Goal: Task Accomplishment & Management: Use online tool/utility

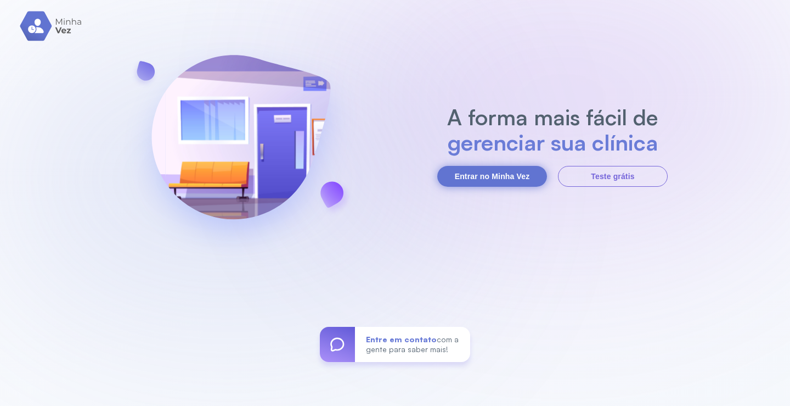
click at [523, 176] on button "Entrar no Minha Vez" at bounding box center [492, 176] width 110 height 21
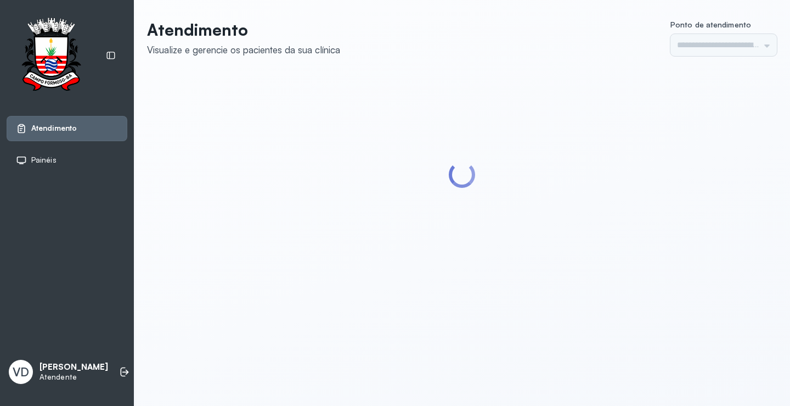
type input "*********"
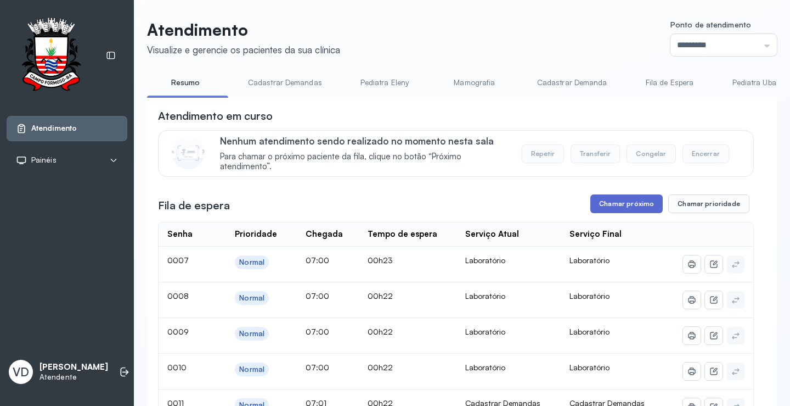
click at [634, 205] on button "Chamar próximo" at bounding box center [626, 203] width 72 height 19
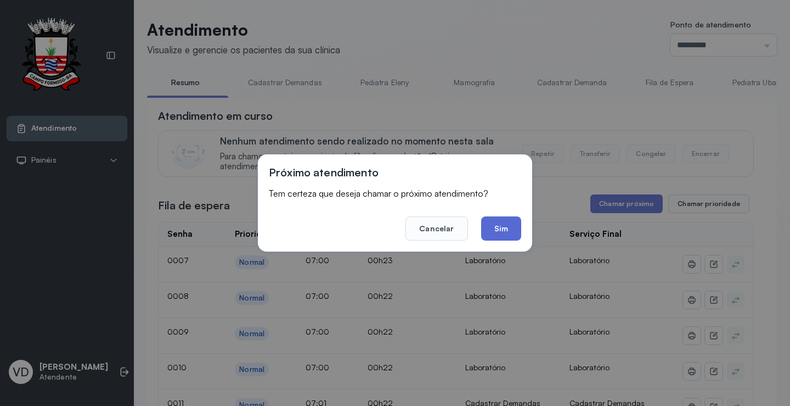
click at [507, 233] on button "Sim" at bounding box center [501, 228] width 40 height 24
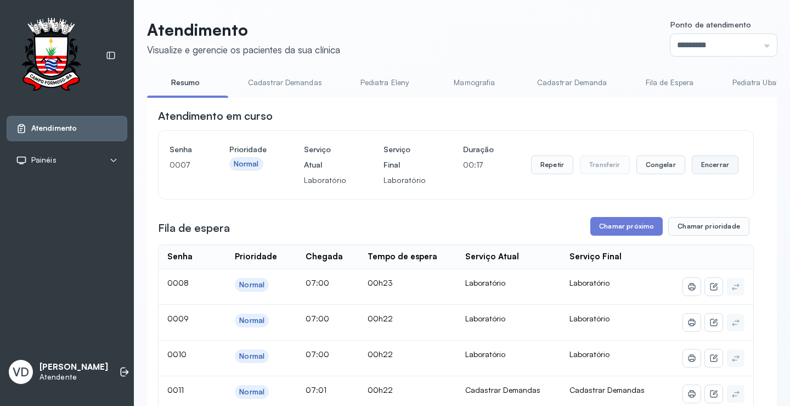
click at [692, 161] on button "Encerrar" at bounding box center [715, 164] width 47 height 19
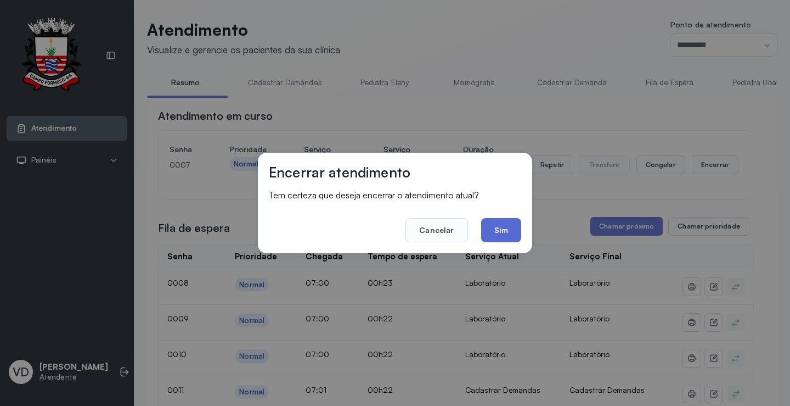
click at [504, 220] on button "Sim" at bounding box center [501, 230] width 40 height 24
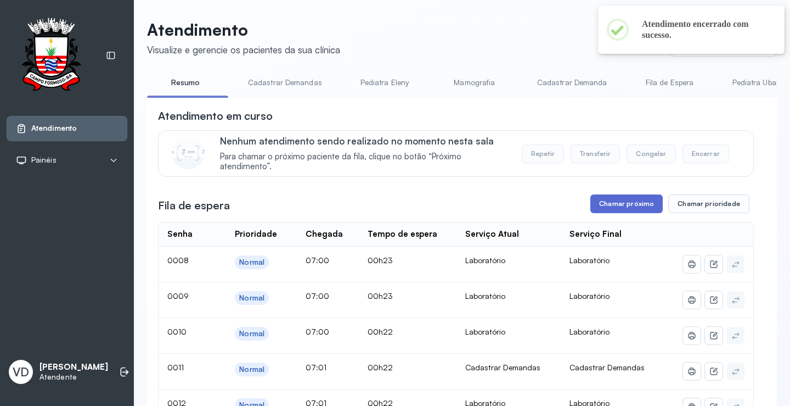
click at [627, 204] on button "Chamar próximo" at bounding box center [626, 203] width 72 height 19
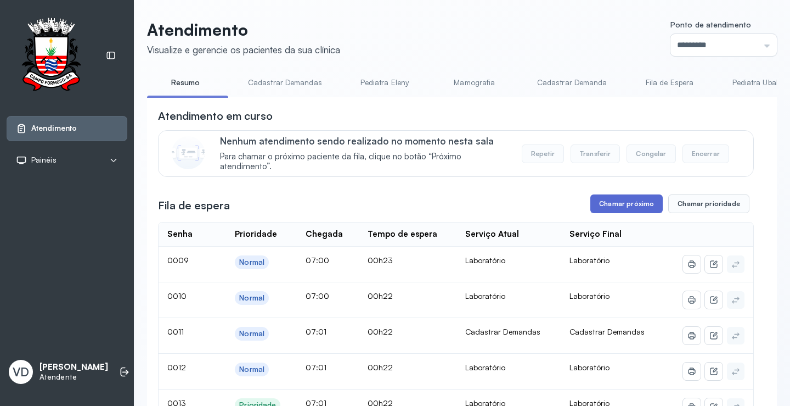
click at [618, 212] on button "Chamar próximo" at bounding box center [626, 203] width 72 height 19
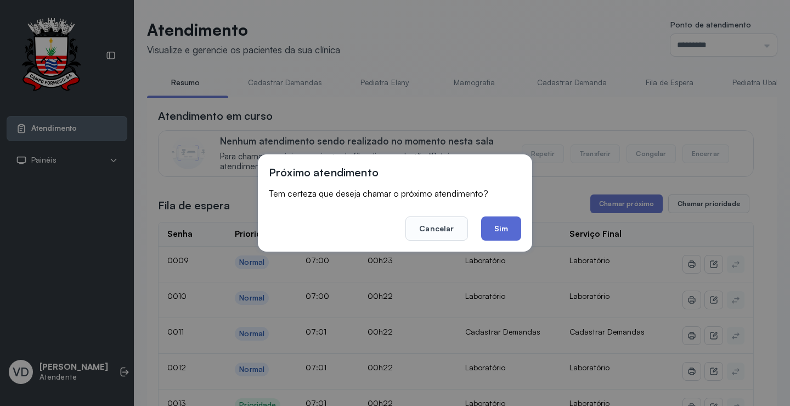
click at [522, 221] on div "Próximo atendimento Tem certeza que deseja chamar o próximo atendimento? Cancel…" at bounding box center [395, 202] width 274 height 97
click at [503, 223] on button "Sim" at bounding box center [501, 228] width 40 height 24
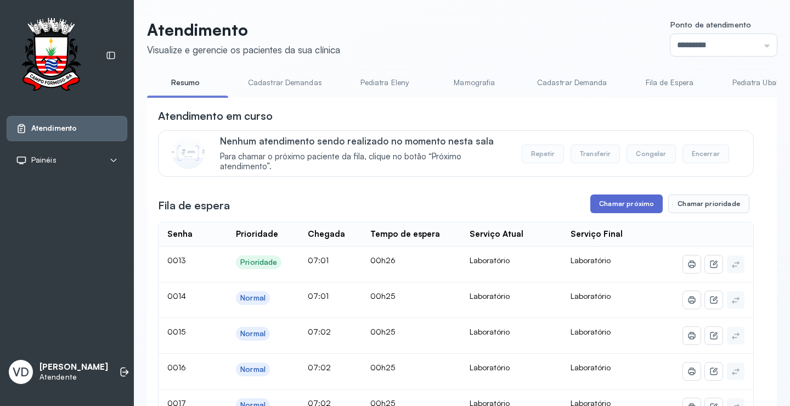
click at [609, 200] on button "Chamar próximo" at bounding box center [626, 203] width 72 height 19
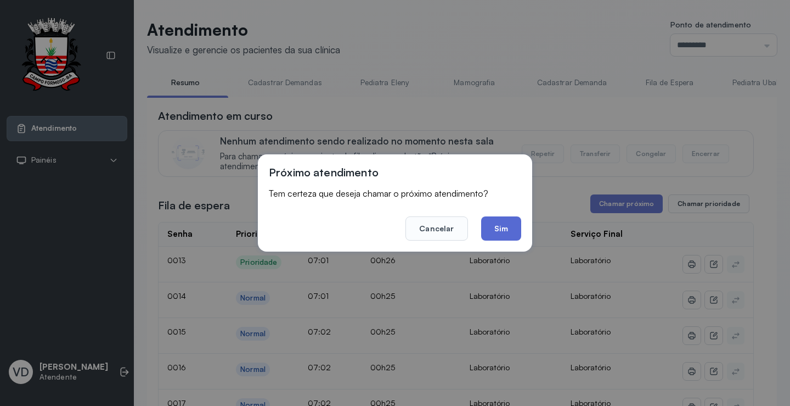
click at [498, 226] on button "Sim" at bounding box center [501, 228] width 40 height 24
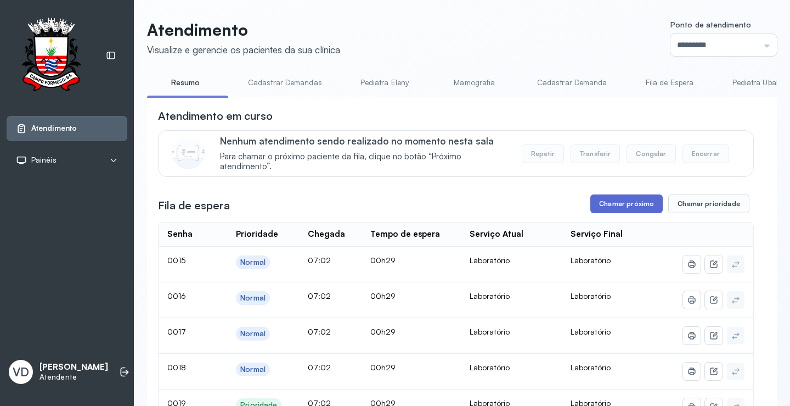
click at [603, 205] on button "Chamar próximo" at bounding box center [626, 203] width 72 height 19
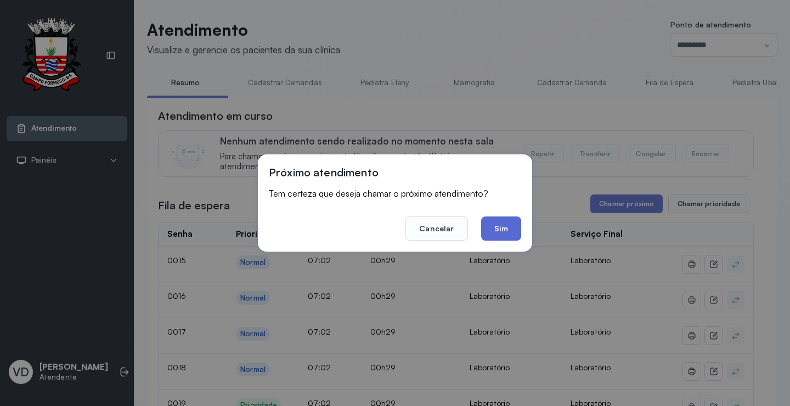
click at [485, 220] on button "Sim" at bounding box center [501, 228] width 40 height 24
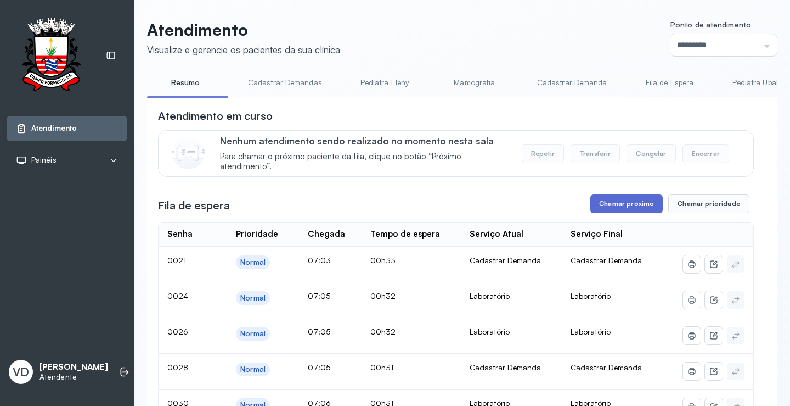
click at [611, 199] on button "Chamar próximo" at bounding box center [626, 203] width 72 height 19
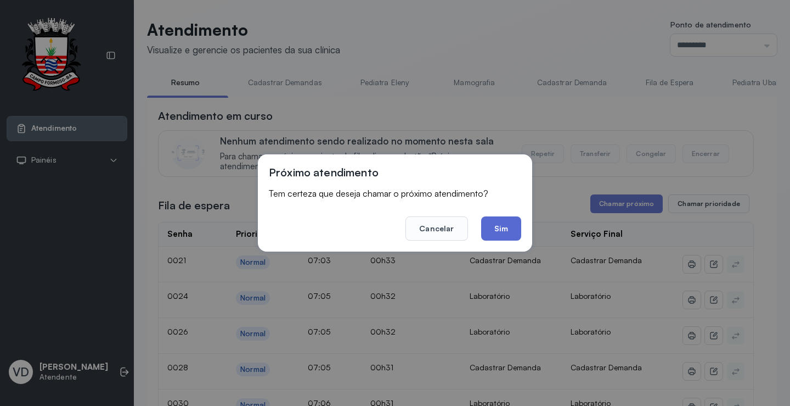
click at [509, 227] on button "Sim" at bounding box center [501, 228] width 40 height 24
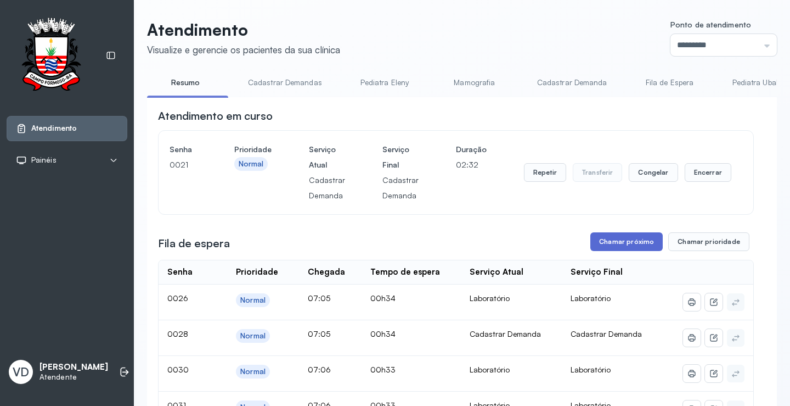
click at [605, 249] on button "Chamar próximo" at bounding box center [626, 241] width 72 height 19
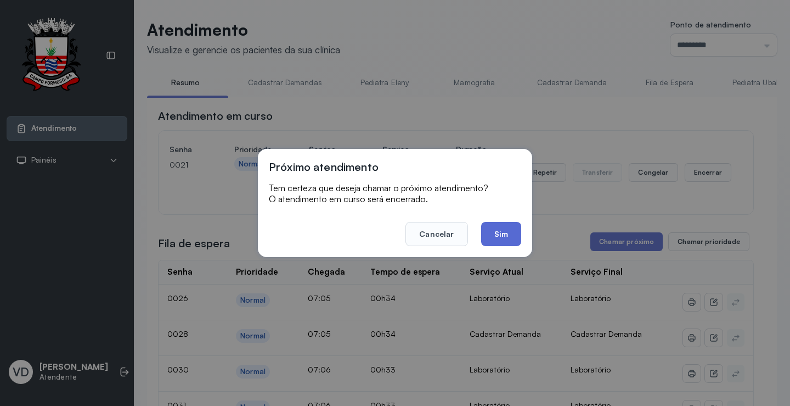
click at [486, 233] on button "Sim" at bounding box center [501, 234] width 40 height 24
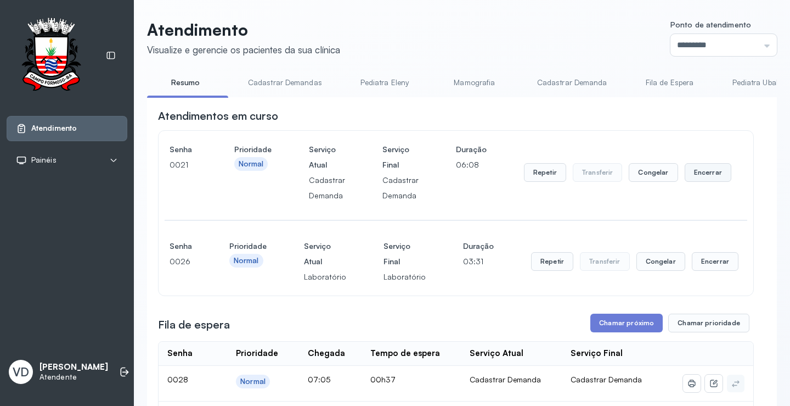
click at [709, 178] on button "Encerrar" at bounding box center [708, 172] width 47 height 19
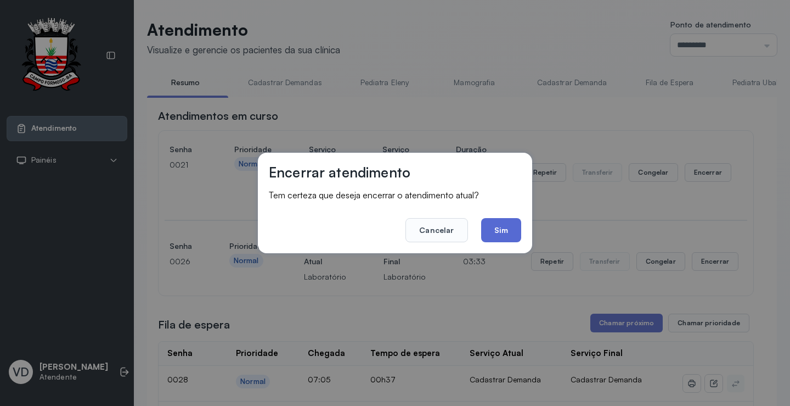
click at [495, 229] on button "Sim" at bounding box center [501, 230] width 40 height 24
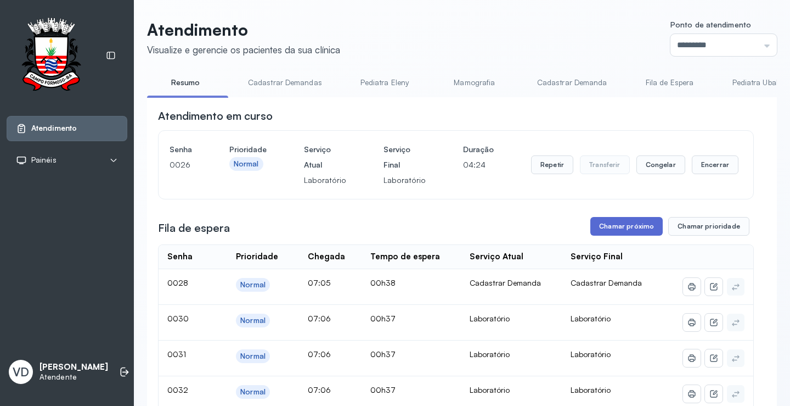
click at [600, 222] on button "Chamar próximo" at bounding box center [626, 226] width 72 height 19
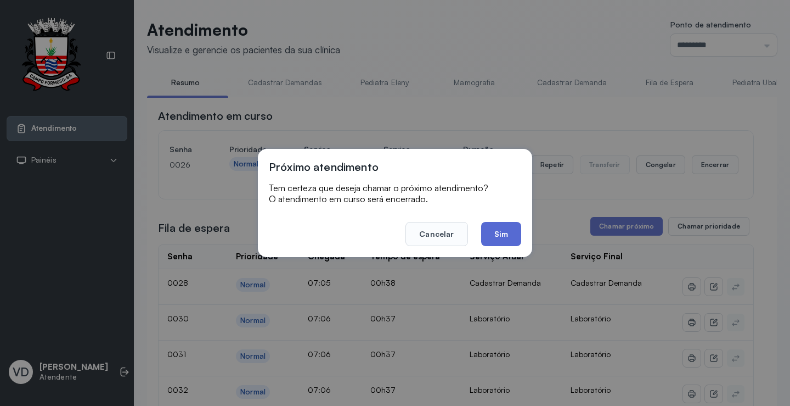
click at [491, 231] on button "Sim" at bounding box center [501, 234] width 40 height 24
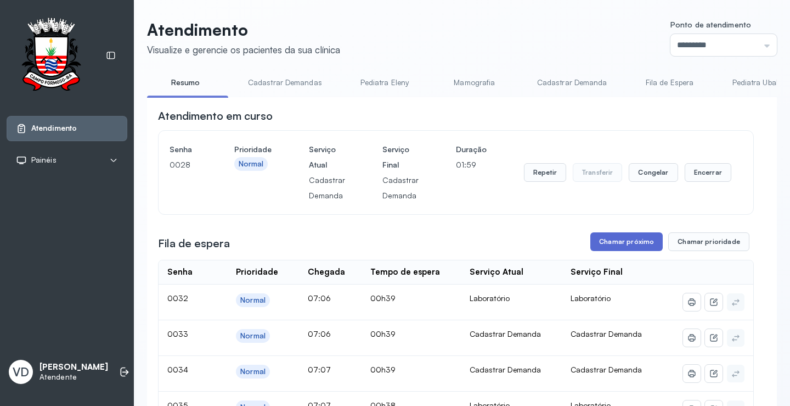
click at [628, 243] on button "Chamar próximo" at bounding box center [626, 241] width 72 height 19
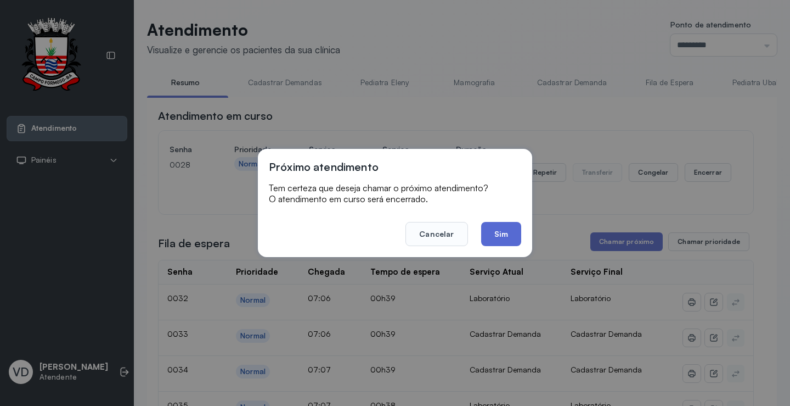
click at [492, 244] on button "Sim" at bounding box center [501, 234] width 40 height 24
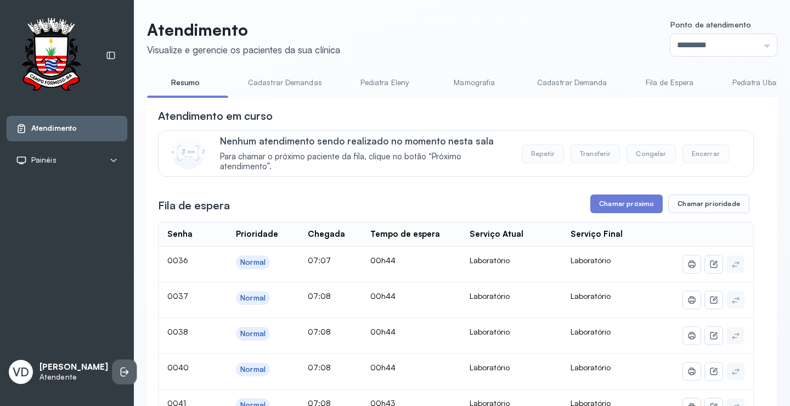
click at [119, 366] on icon at bounding box center [124, 371] width 11 height 11
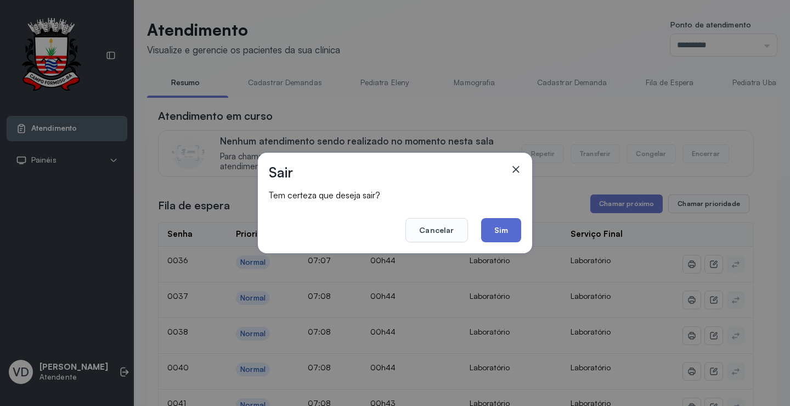
click at [500, 233] on button "Sim" at bounding box center [501, 230] width 40 height 24
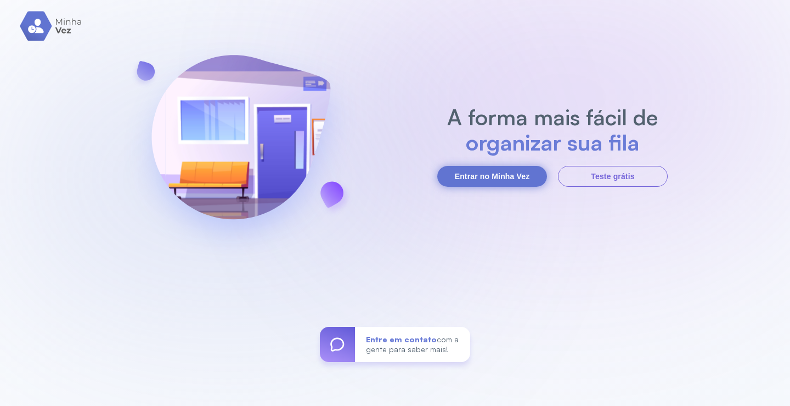
click at [480, 180] on button "Entrar no Minha Vez" at bounding box center [492, 176] width 110 height 21
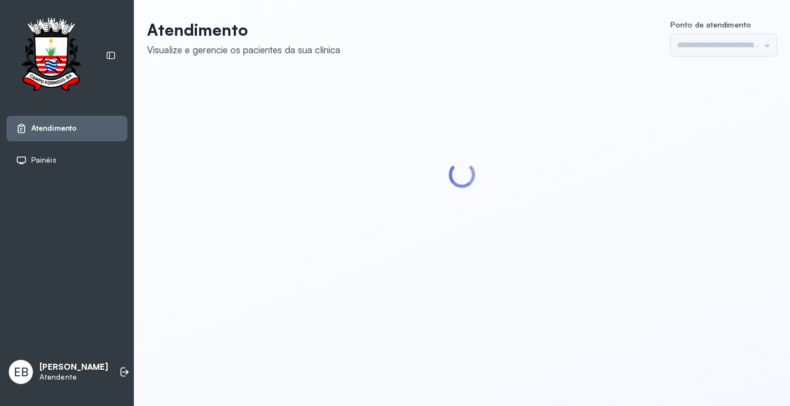
type input "*********"
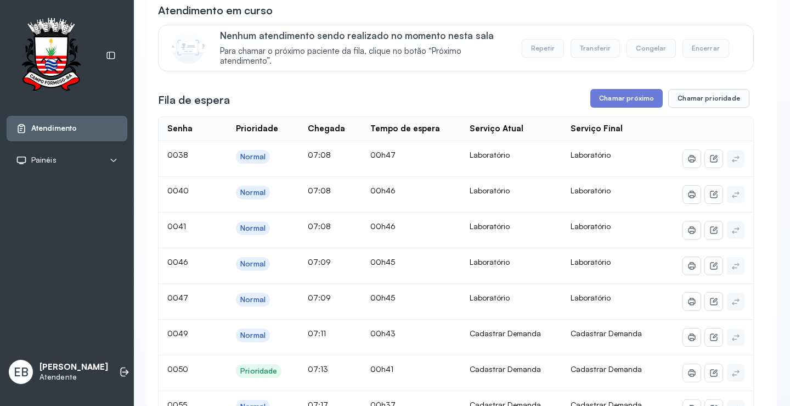
scroll to position [110, 0]
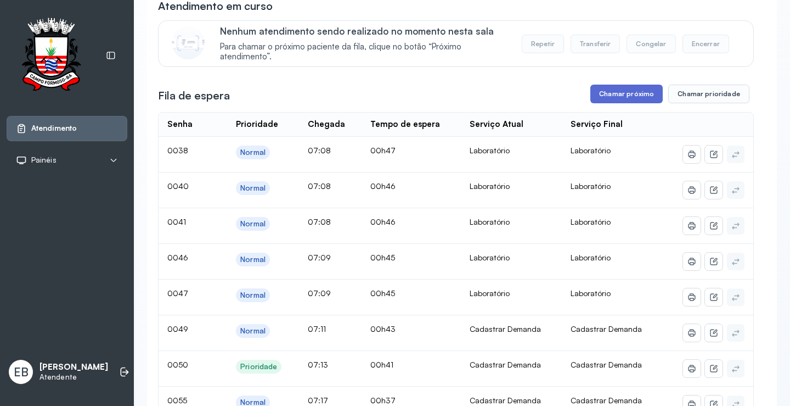
click at [632, 102] on button "Chamar próximo" at bounding box center [626, 94] width 72 height 19
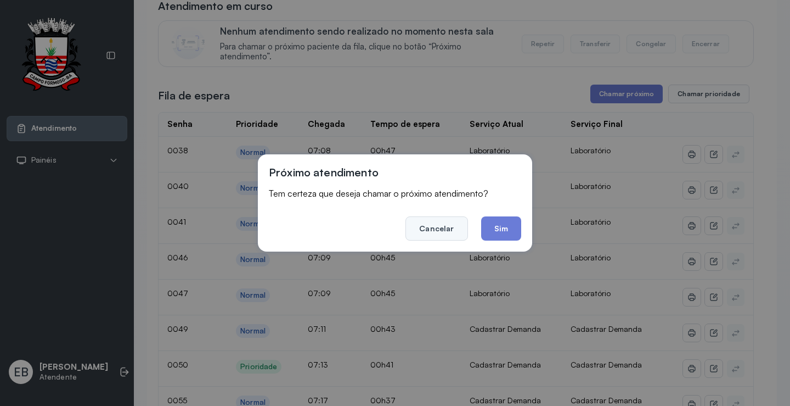
click at [449, 228] on button "Cancelar" at bounding box center [437, 228] width 62 height 24
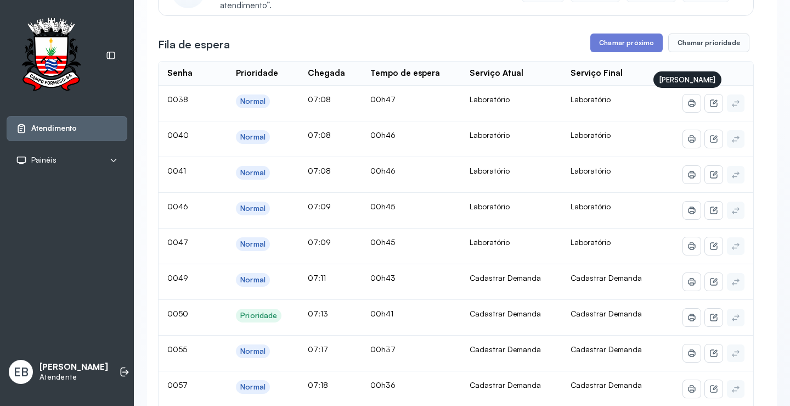
scroll to position [165, 0]
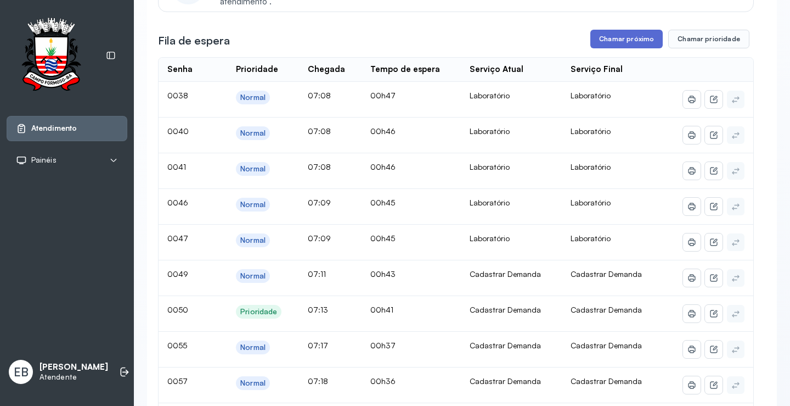
click at [621, 46] on button "Chamar próximo" at bounding box center [626, 39] width 72 height 19
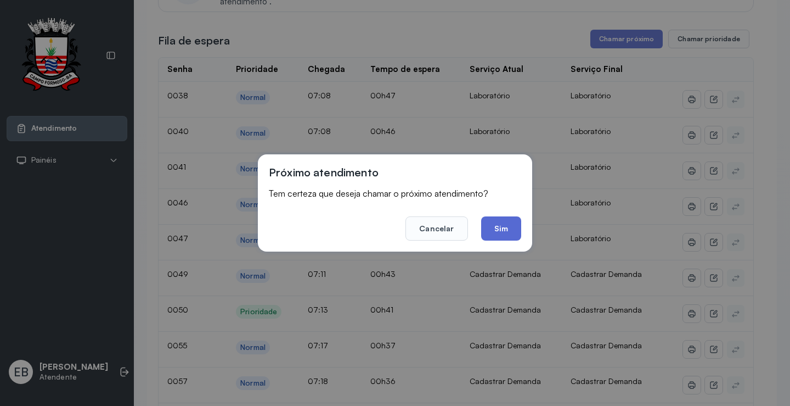
click at [503, 228] on button "Sim" at bounding box center [501, 228] width 40 height 24
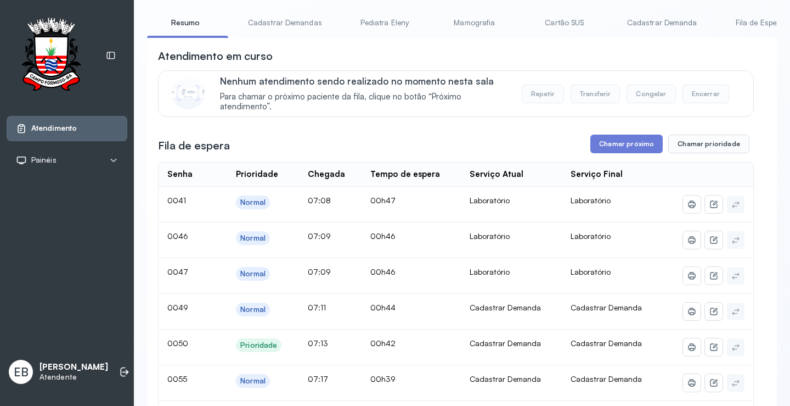
scroll to position [0, 0]
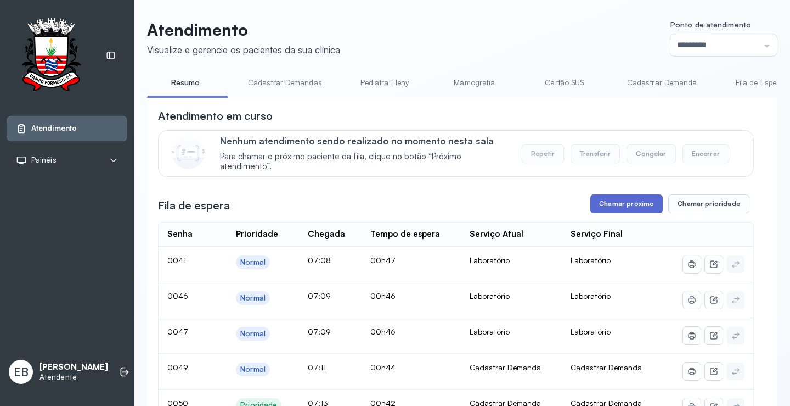
click at [613, 208] on button "Chamar próximo" at bounding box center [626, 203] width 72 height 19
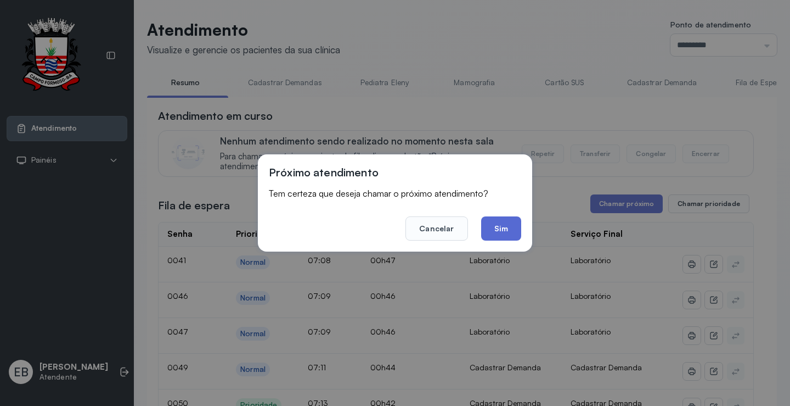
click at [488, 226] on button "Sim" at bounding box center [501, 228] width 40 height 24
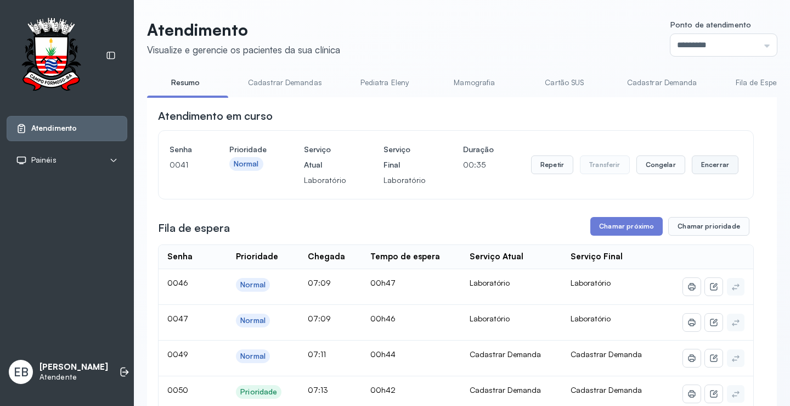
click at [706, 167] on button "Encerrar" at bounding box center [715, 164] width 47 height 19
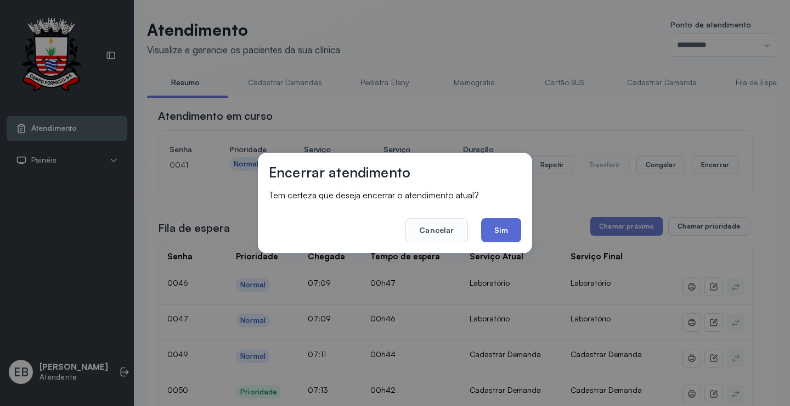
click at [512, 223] on button "Sim" at bounding box center [501, 230] width 40 height 24
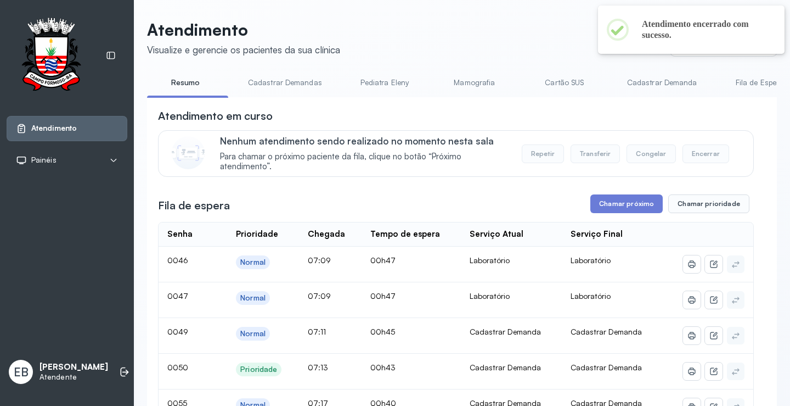
click at [621, 208] on button "Chamar próximo" at bounding box center [626, 203] width 72 height 19
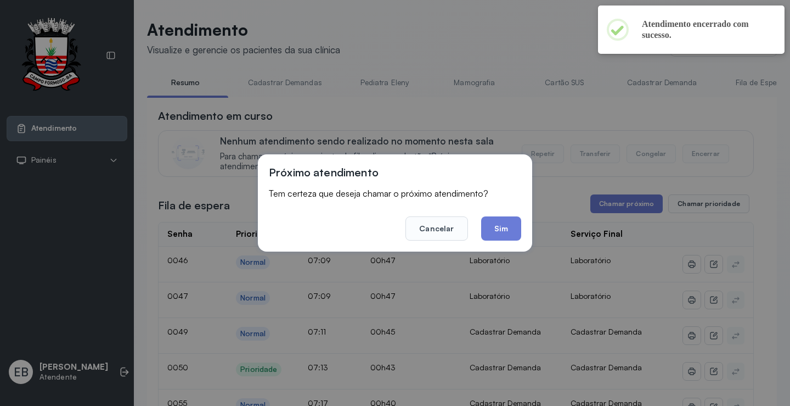
click at [496, 225] on button "Sim" at bounding box center [501, 228] width 40 height 24
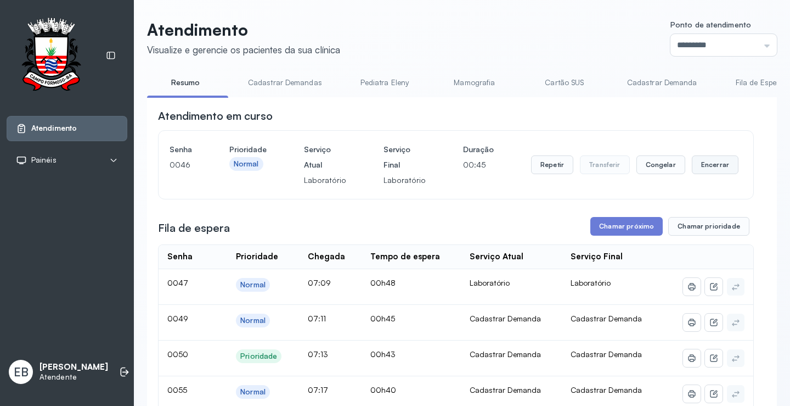
click at [699, 170] on button "Encerrar" at bounding box center [715, 164] width 47 height 19
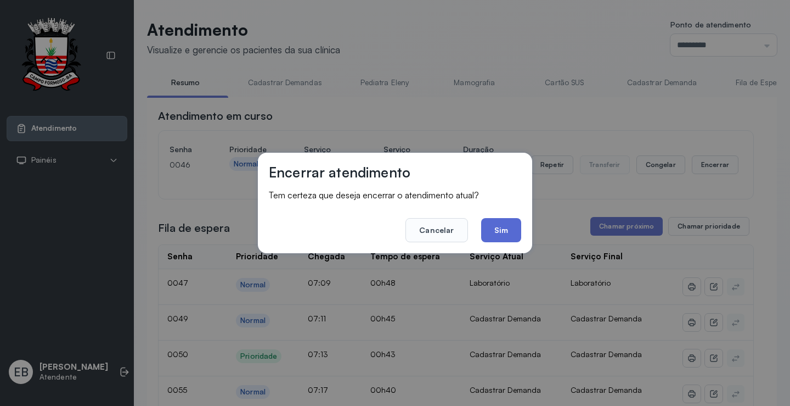
click at [502, 230] on button "Sim" at bounding box center [501, 230] width 40 height 24
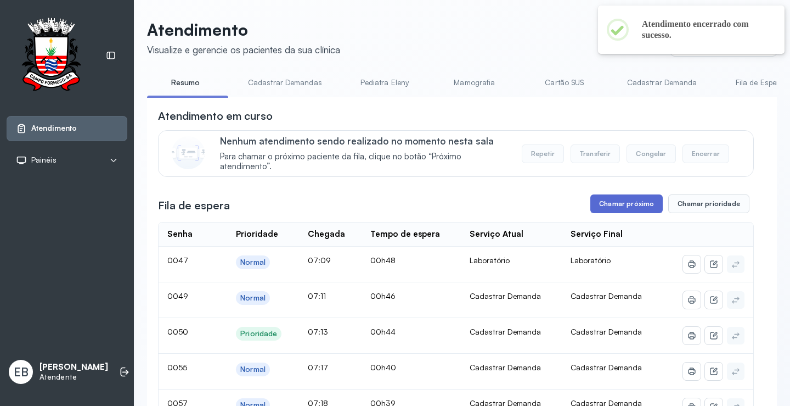
click at [614, 201] on button "Chamar próximo" at bounding box center [626, 203] width 72 height 19
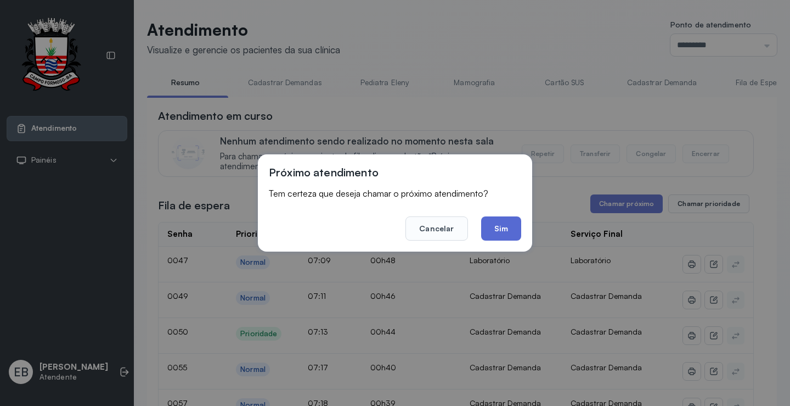
click at [513, 228] on button "Sim" at bounding box center [501, 228] width 40 height 24
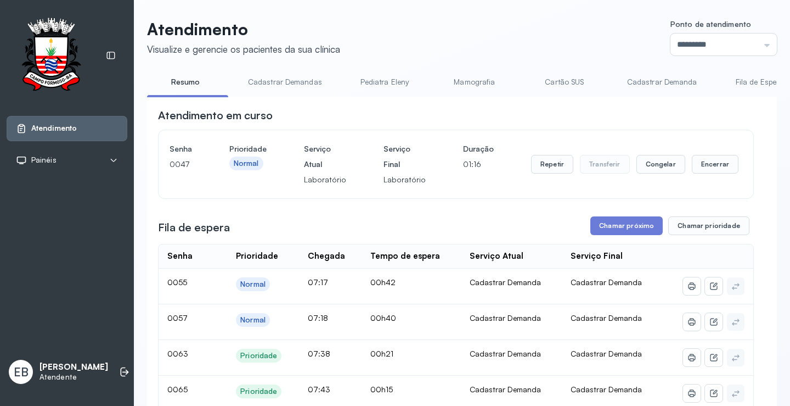
scroll to position [55, 0]
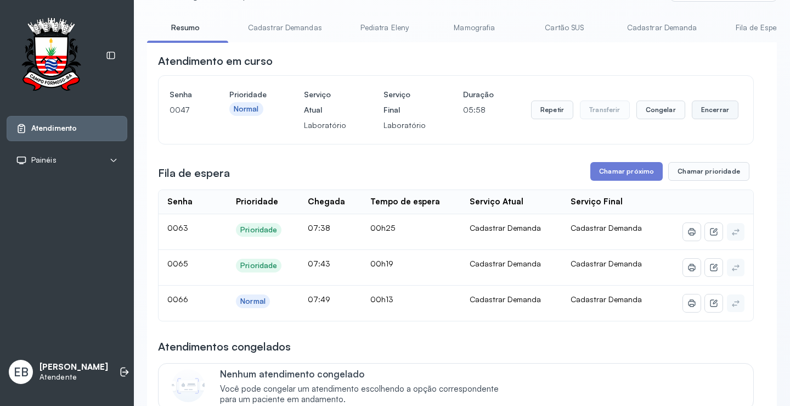
click at [703, 112] on button "Encerrar" at bounding box center [715, 109] width 47 height 19
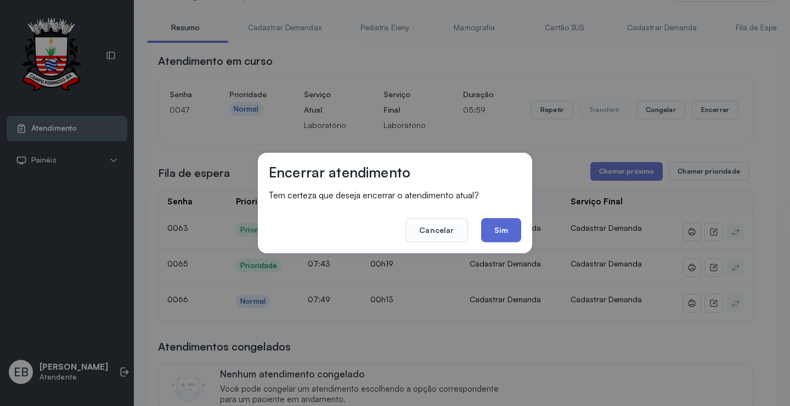
click at [504, 232] on button "Sim" at bounding box center [501, 230] width 40 height 24
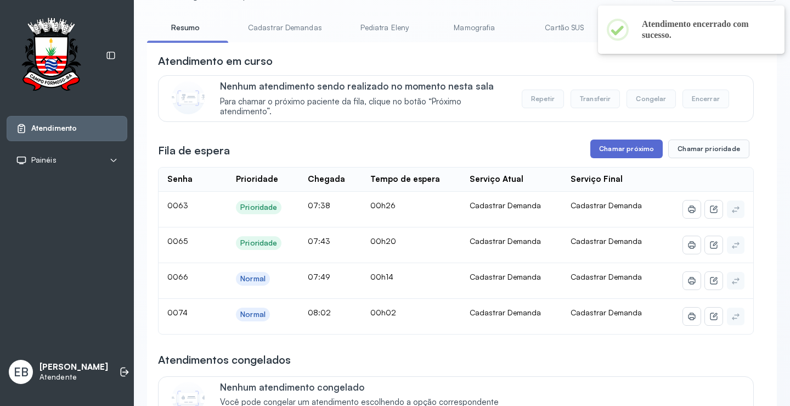
click at [645, 154] on button "Chamar próximo" at bounding box center [626, 148] width 72 height 19
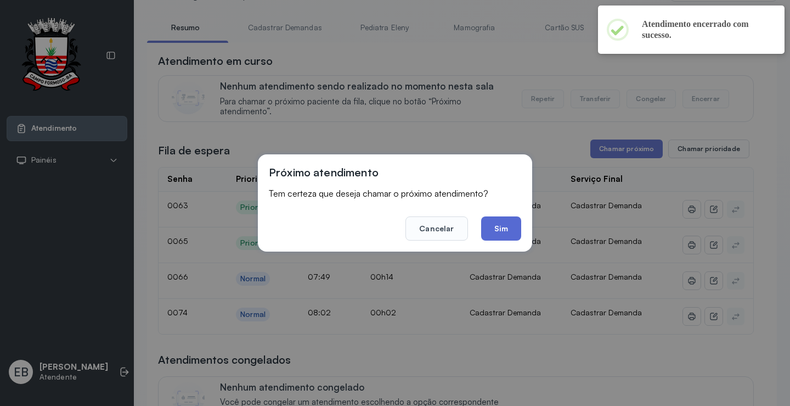
click at [511, 226] on button "Sim" at bounding box center [501, 228] width 40 height 24
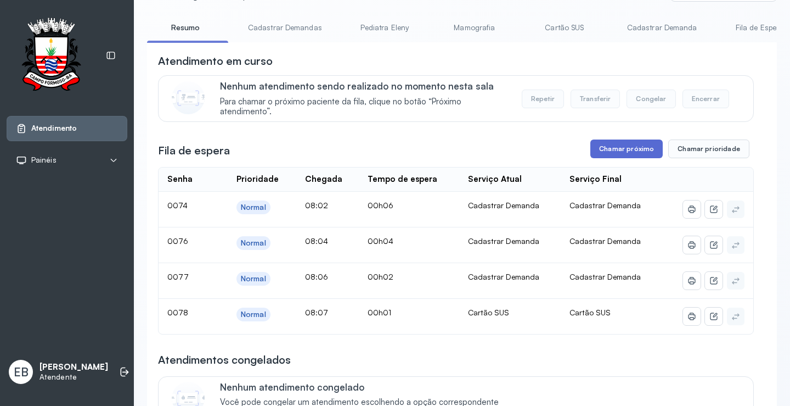
click at [620, 155] on button "Chamar próximo" at bounding box center [626, 148] width 72 height 19
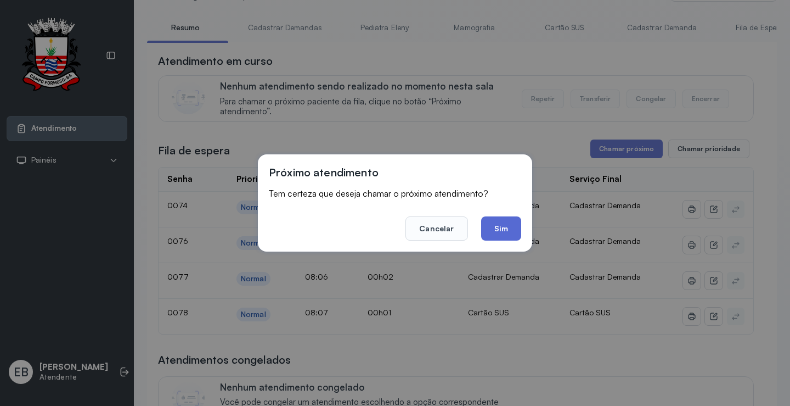
click at [505, 233] on button "Sim" at bounding box center [501, 228] width 40 height 24
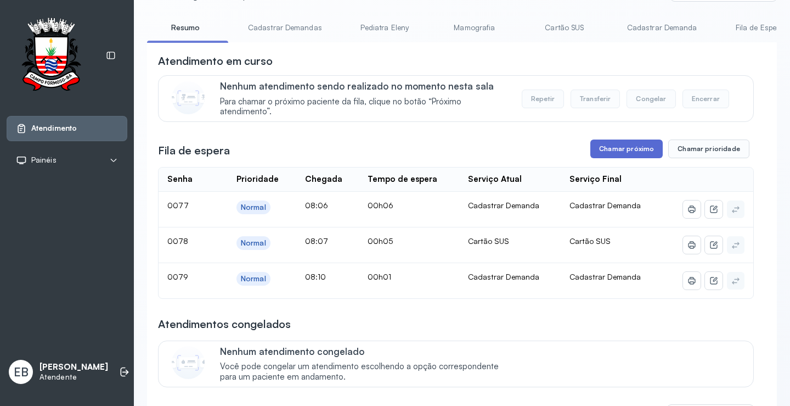
click at [636, 145] on button "Chamar próximo" at bounding box center [626, 148] width 72 height 19
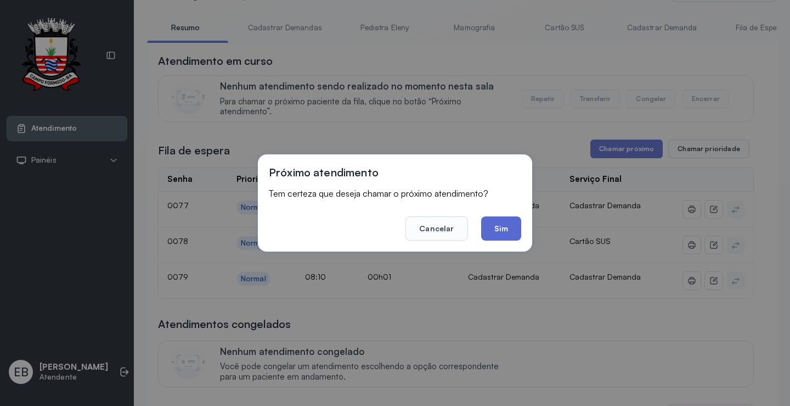
click at [501, 224] on button "Sim" at bounding box center [501, 228] width 40 height 24
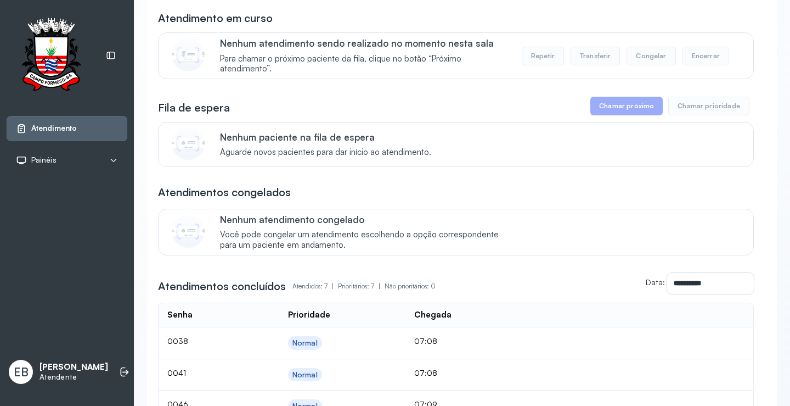
scroll to position [0, 0]
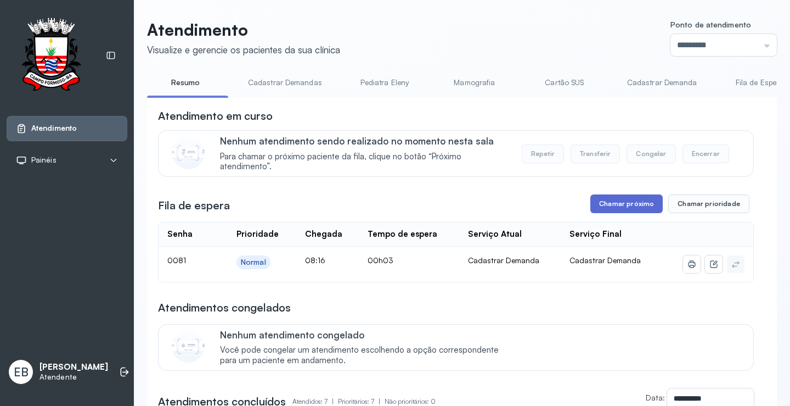
click at [637, 201] on button "Chamar próximo" at bounding box center [626, 203] width 72 height 19
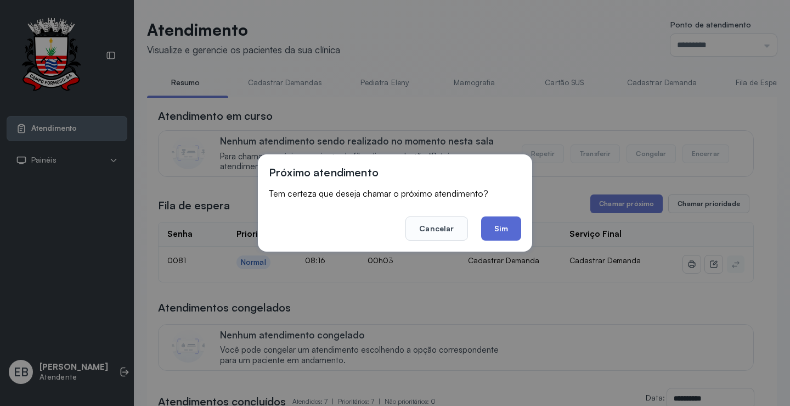
click at [516, 230] on button "Sim" at bounding box center [501, 228] width 40 height 24
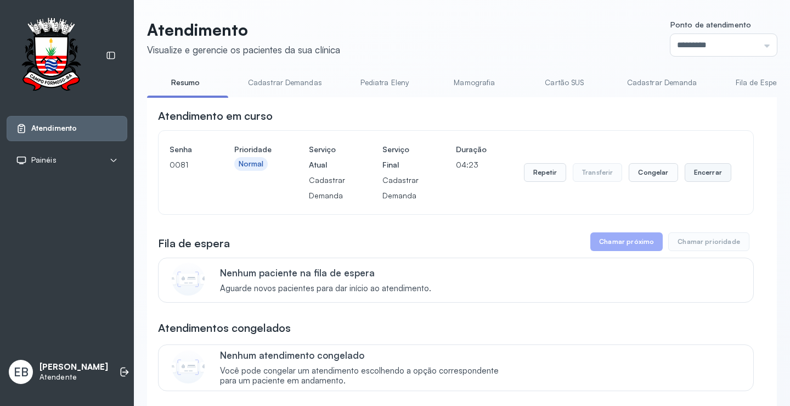
click at [697, 177] on button "Encerrar" at bounding box center [708, 172] width 47 height 19
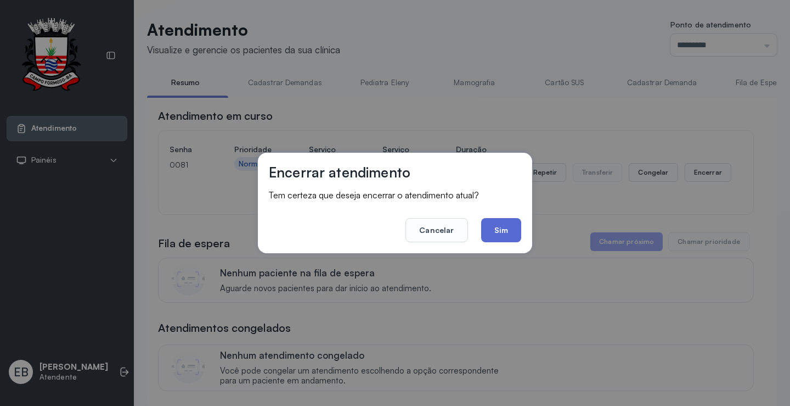
click at [503, 219] on button "Sim" at bounding box center [501, 230] width 40 height 24
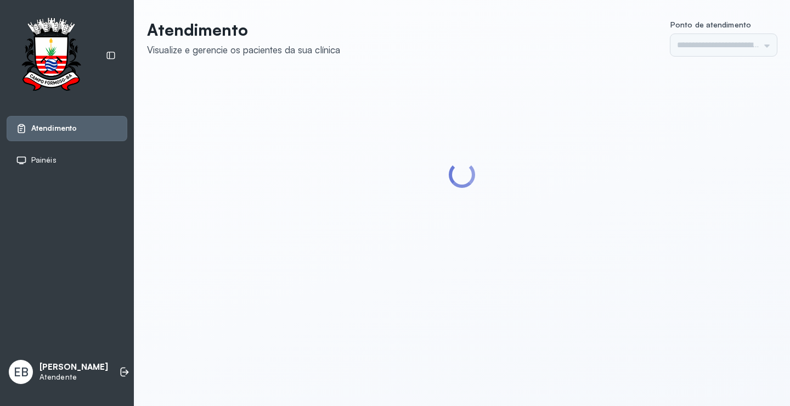
type input "*********"
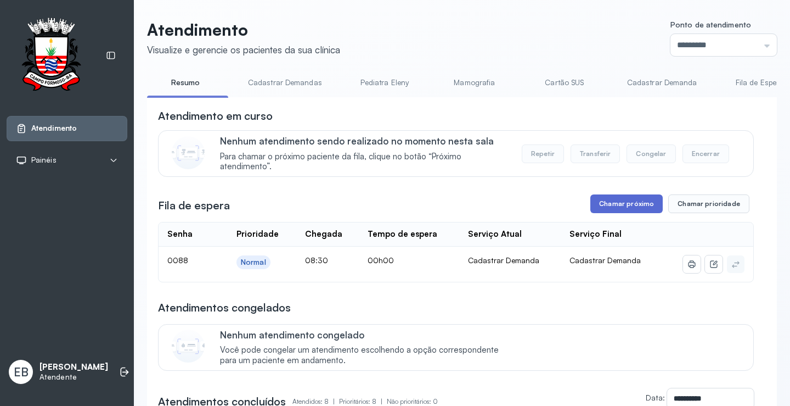
click at [626, 207] on button "Chamar próximo" at bounding box center [626, 203] width 72 height 19
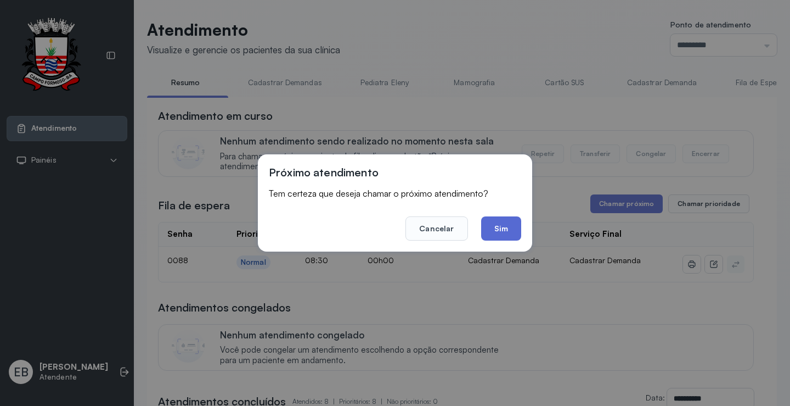
click at [514, 235] on button "Sim" at bounding box center [501, 228] width 40 height 24
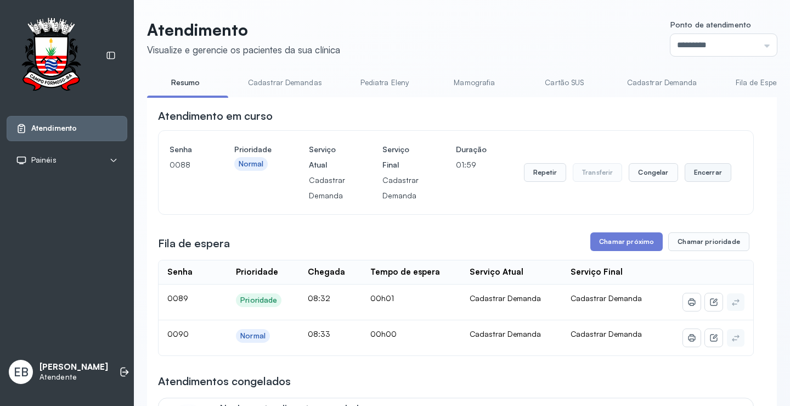
click at [703, 173] on button "Encerrar" at bounding box center [708, 172] width 47 height 19
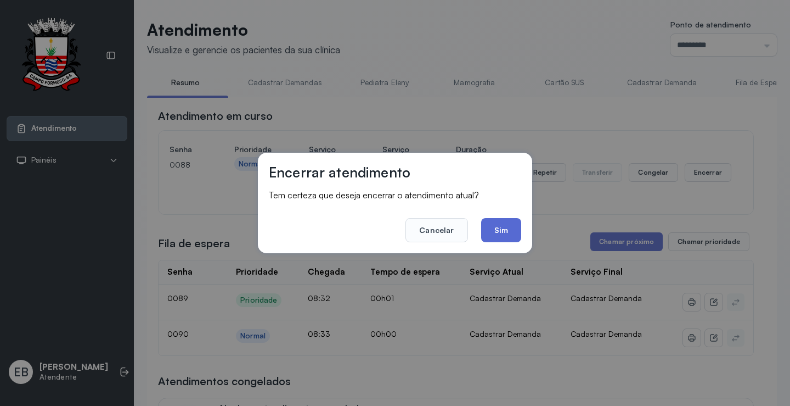
click at [491, 234] on button "Sim" at bounding box center [501, 230] width 40 height 24
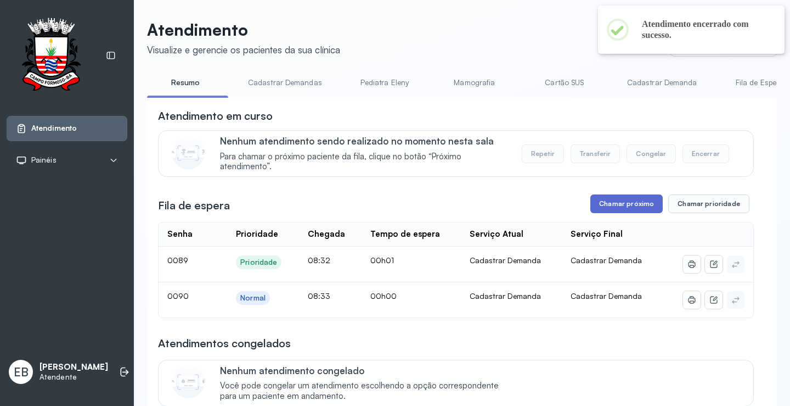
click at [611, 200] on button "Chamar próximo" at bounding box center [626, 203] width 72 height 19
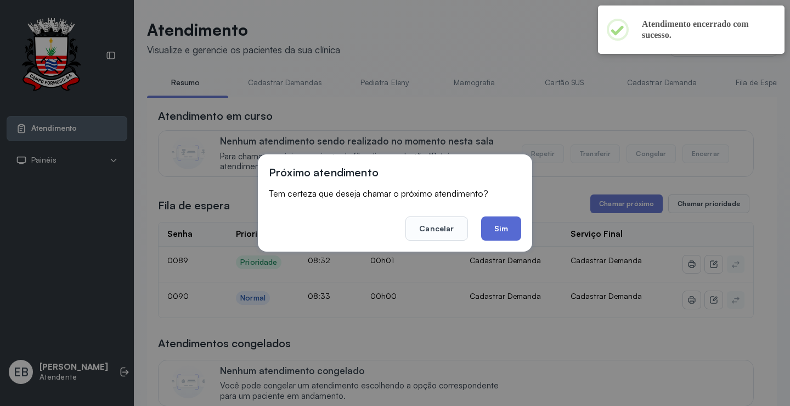
click at [511, 232] on button "Sim" at bounding box center [501, 228] width 40 height 24
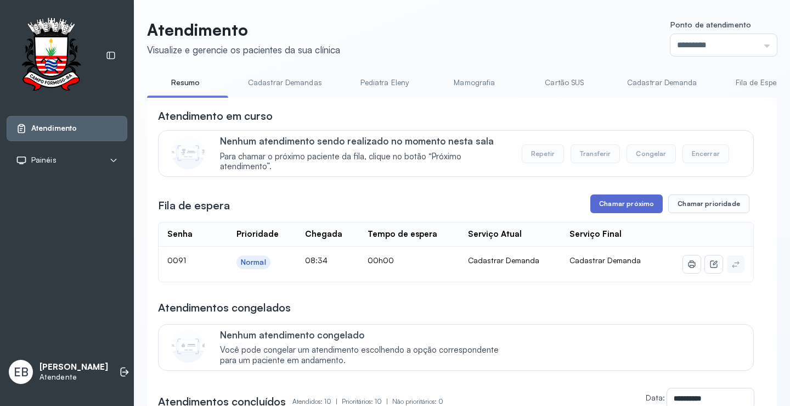
click at [618, 211] on button "Chamar próximo" at bounding box center [626, 203] width 72 height 19
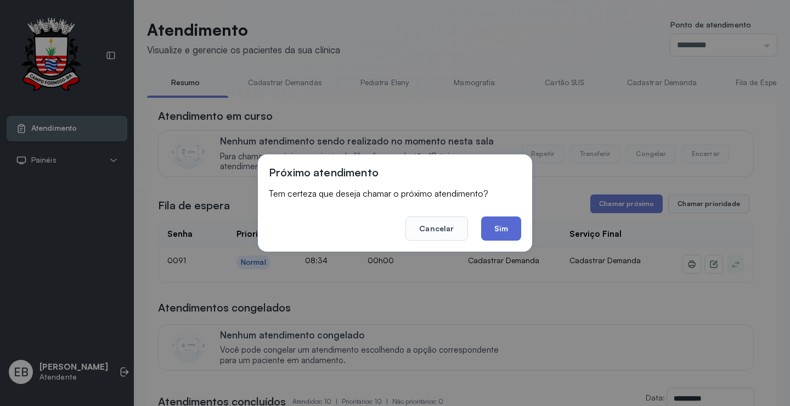
click at [509, 221] on button "Sim" at bounding box center [501, 228] width 40 height 24
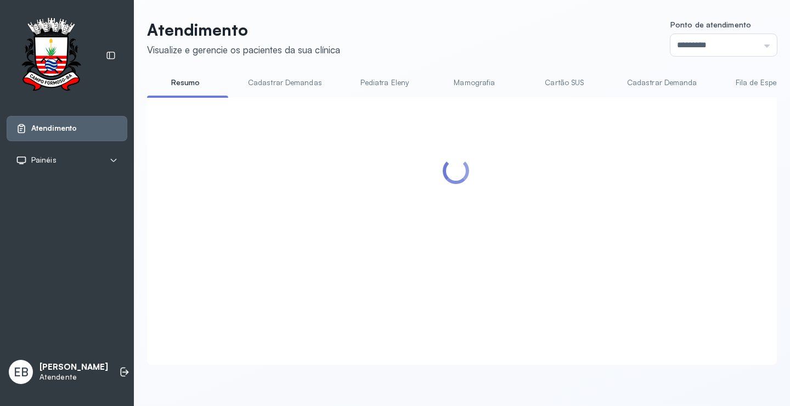
scroll to position [55, 0]
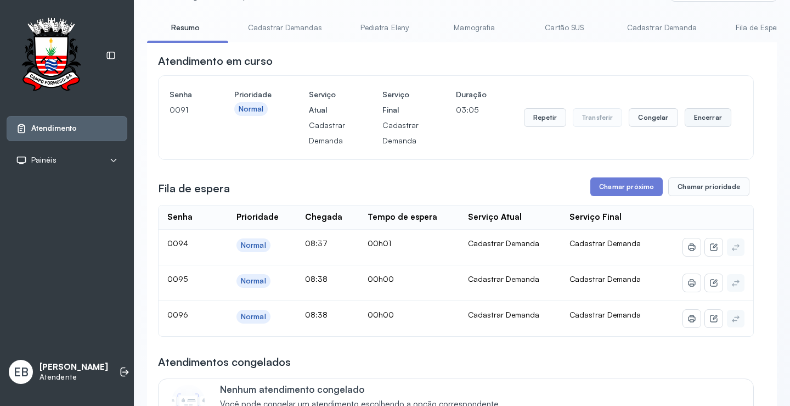
click at [693, 121] on button "Encerrar" at bounding box center [708, 117] width 47 height 19
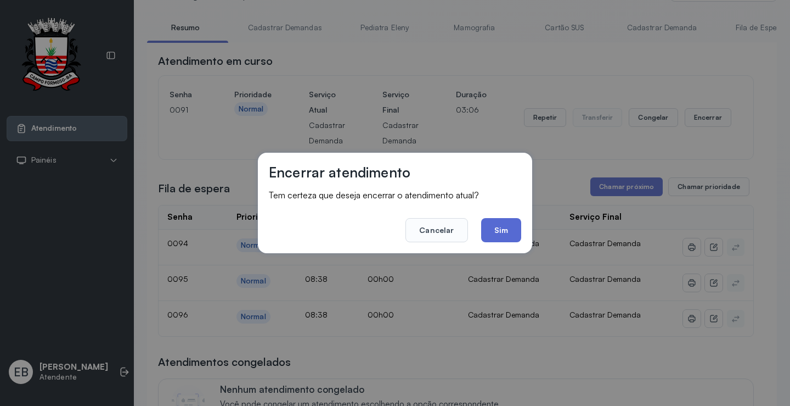
click at [504, 229] on button "Sim" at bounding box center [501, 230] width 40 height 24
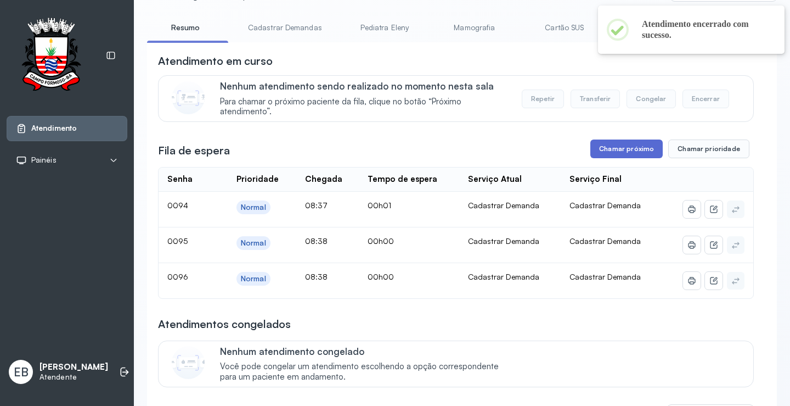
click at [626, 147] on button "Chamar próximo" at bounding box center [626, 148] width 72 height 19
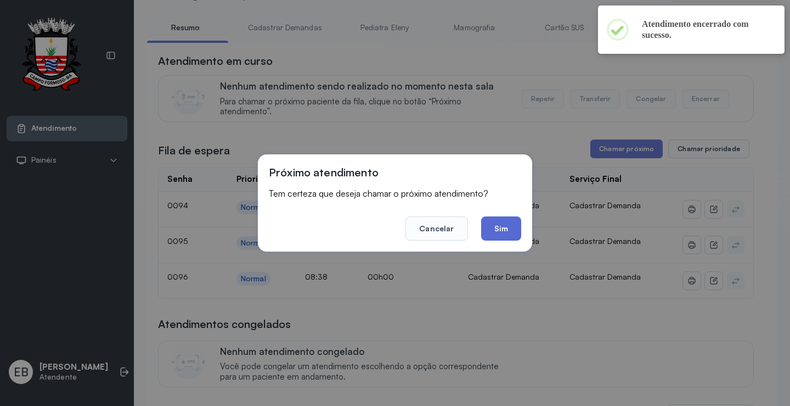
click at [516, 232] on button "Sim" at bounding box center [501, 228] width 40 height 24
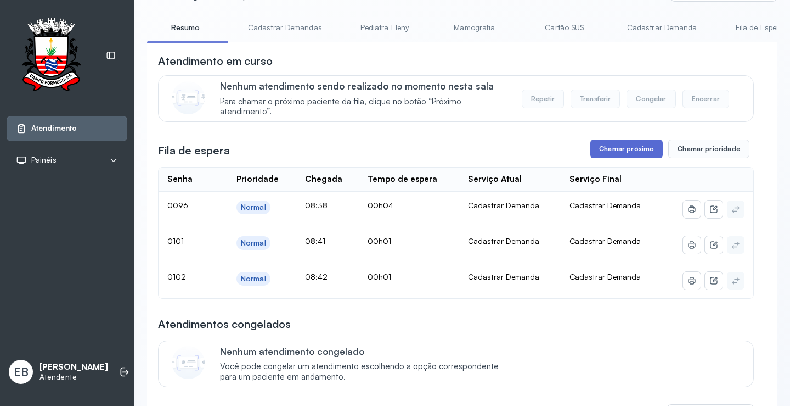
click at [640, 153] on button "Chamar próximo" at bounding box center [626, 148] width 72 height 19
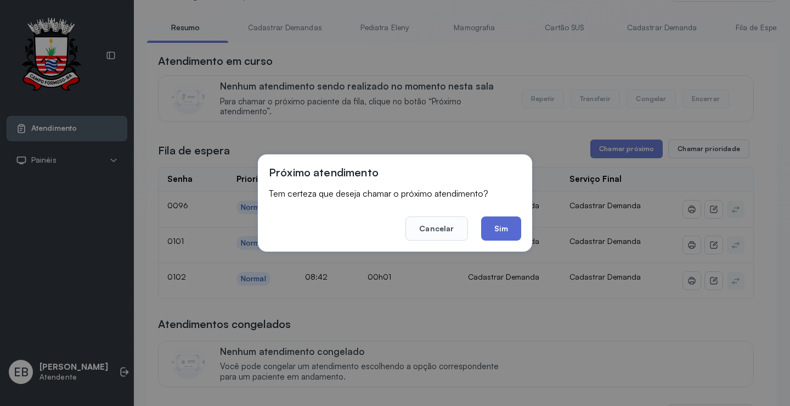
click at [511, 229] on button "Sim" at bounding box center [501, 228] width 40 height 24
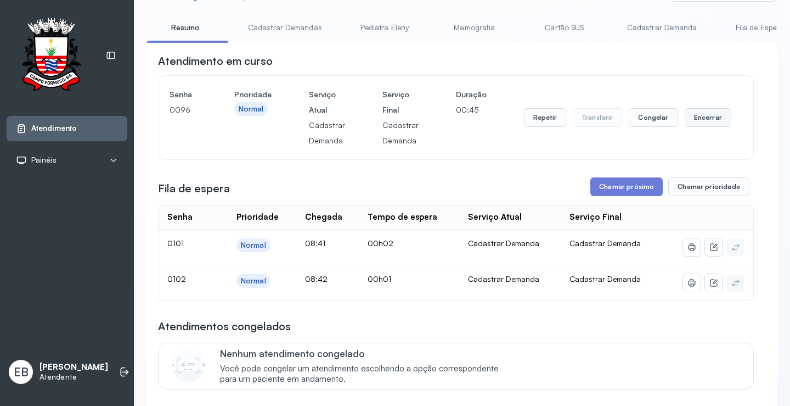
click at [710, 115] on button "Encerrar" at bounding box center [708, 117] width 47 height 19
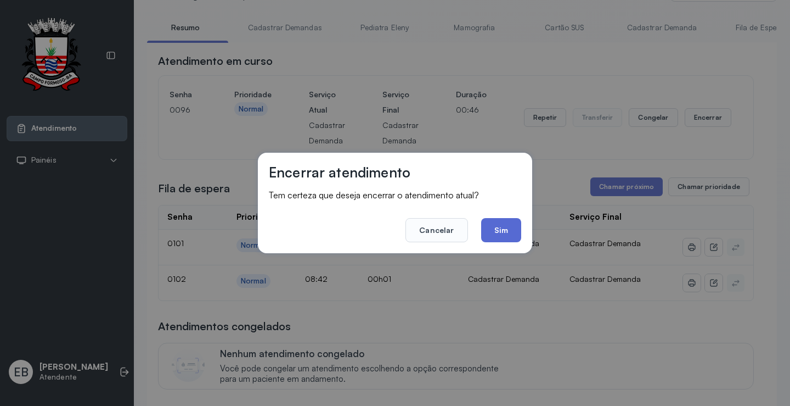
click at [514, 233] on button "Sim" at bounding box center [501, 230] width 40 height 24
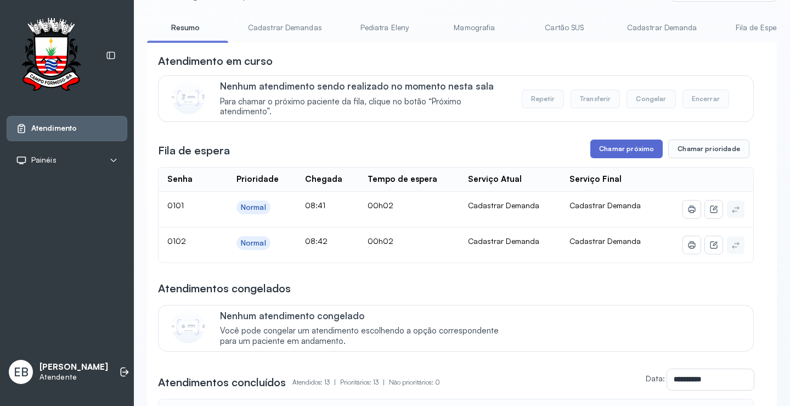
click at [637, 147] on button "Chamar próximo" at bounding box center [626, 148] width 72 height 19
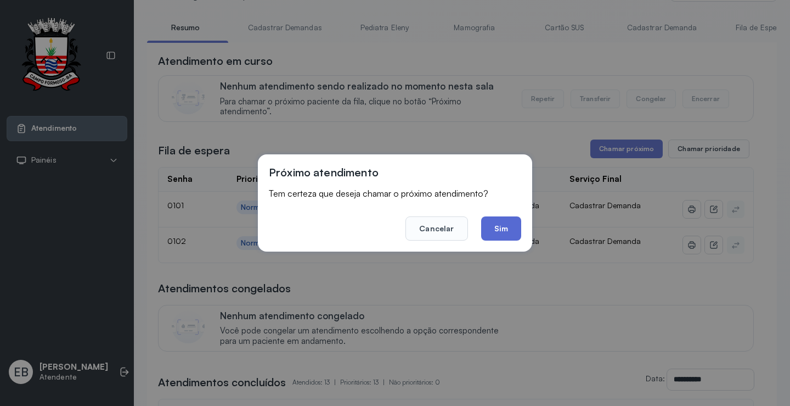
click at [515, 219] on button "Sim" at bounding box center [501, 228] width 40 height 24
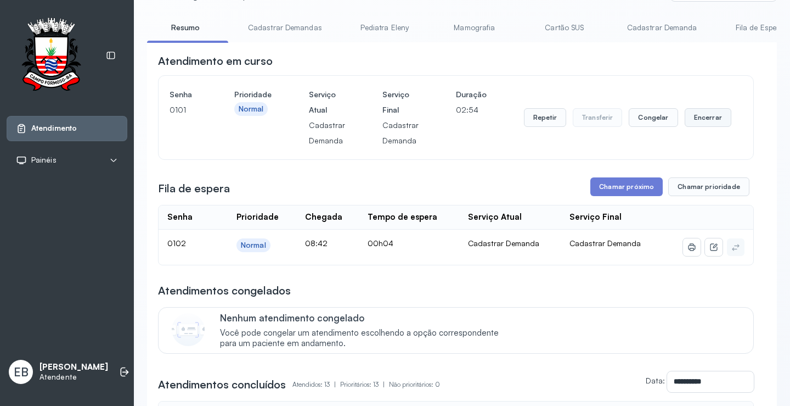
click at [702, 117] on button "Encerrar" at bounding box center [708, 117] width 47 height 19
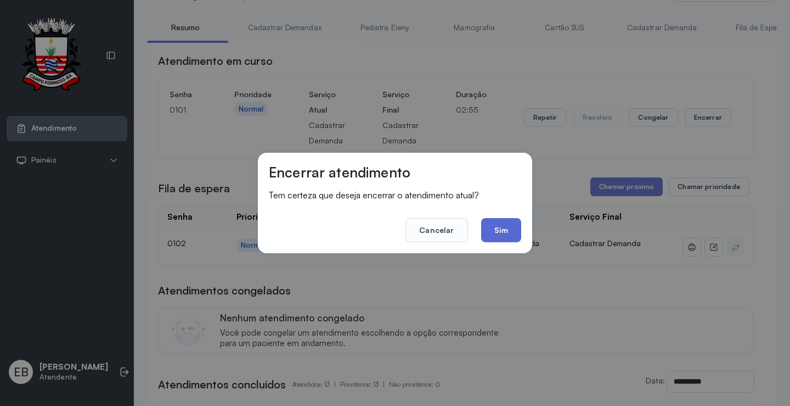
click at [516, 232] on button "Sim" at bounding box center [501, 230] width 40 height 24
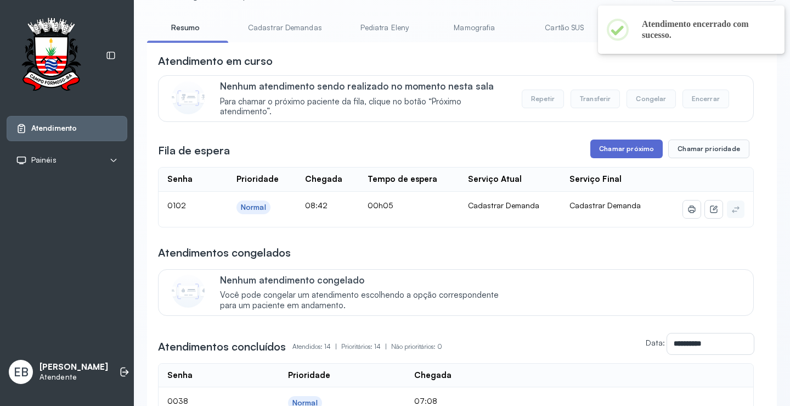
click at [636, 150] on button "Chamar próximo" at bounding box center [626, 148] width 72 height 19
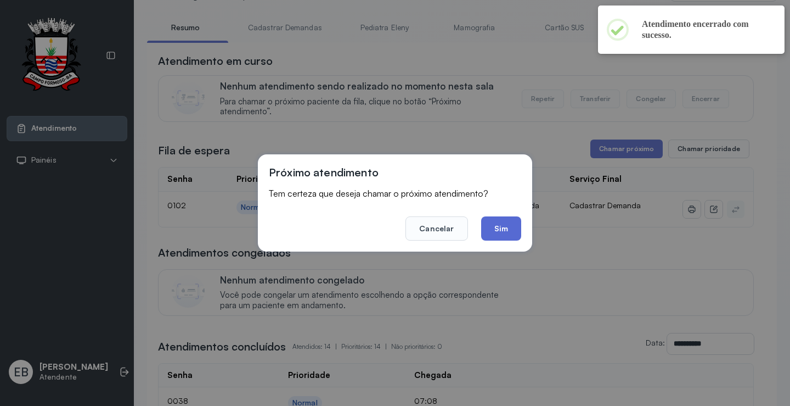
click at [516, 218] on button "Sim" at bounding box center [501, 228] width 40 height 24
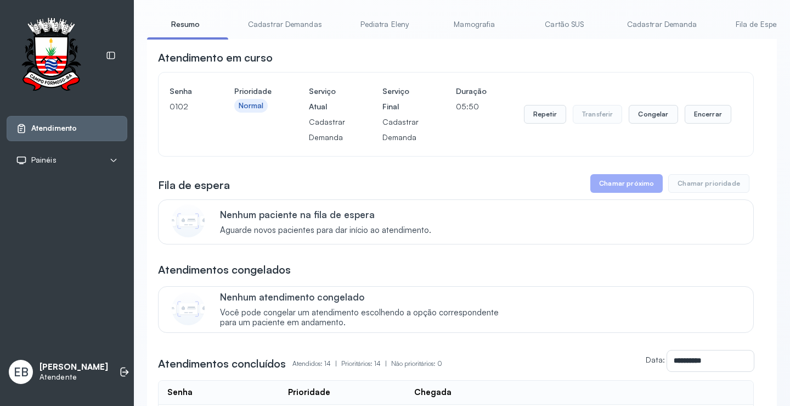
scroll to position [0, 0]
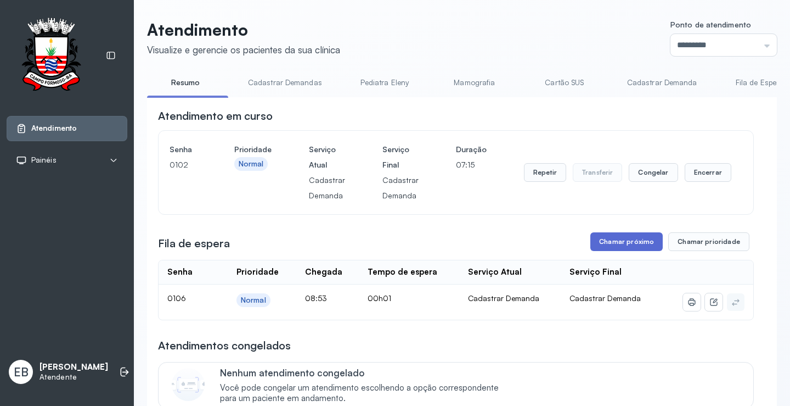
click at [616, 245] on button "Chamar próximo" at bounding box center [626, 241] width 72 height 19
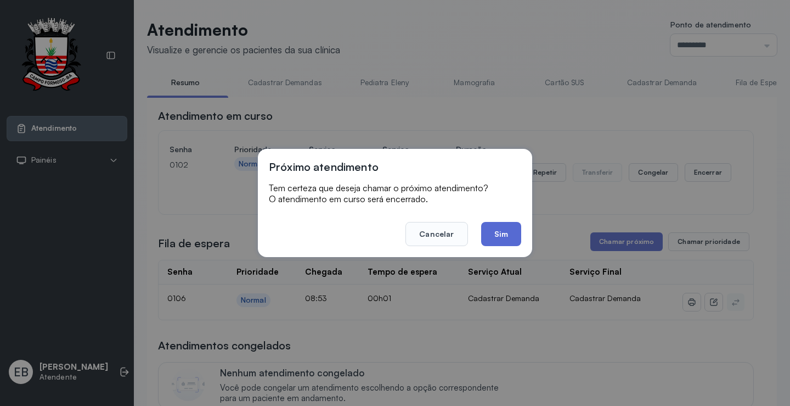
click at [489, 233] on button "Sim" at bounding box center [501, 234] width 40 height 24
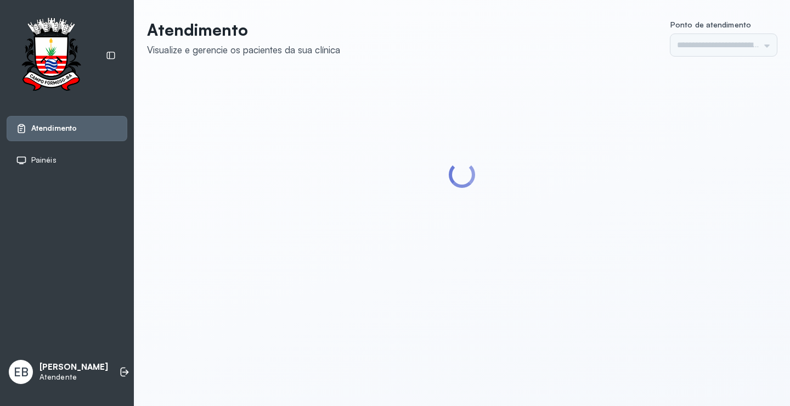
type input "*********"
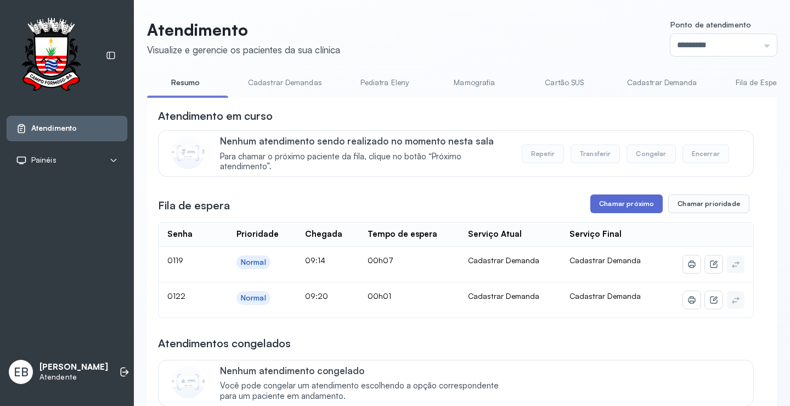
click at [612, 206] on button "Chamar próximo" at bounding box center [626, 203] width 72 height 19
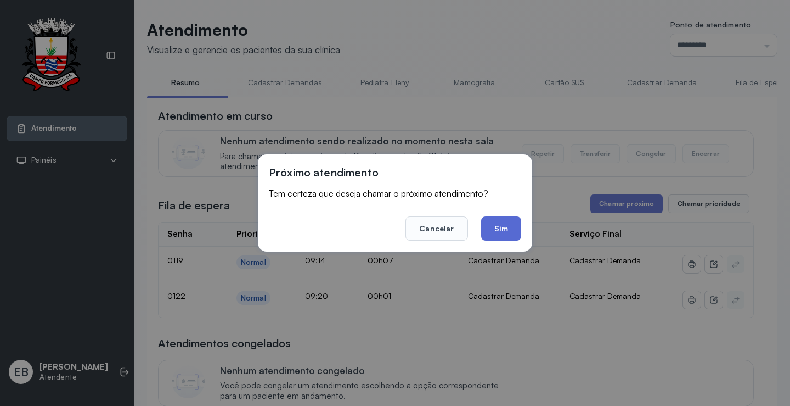
click at [497, 222] on button "Sim" at bounding box center [501, 228] width 40 height 24
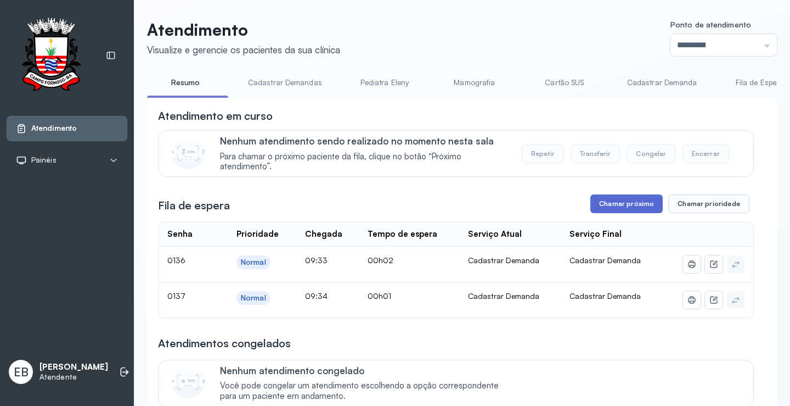
click at [615, 200] on button "Chamar próximo" at bounding box center [626, 203] width 72 height 19
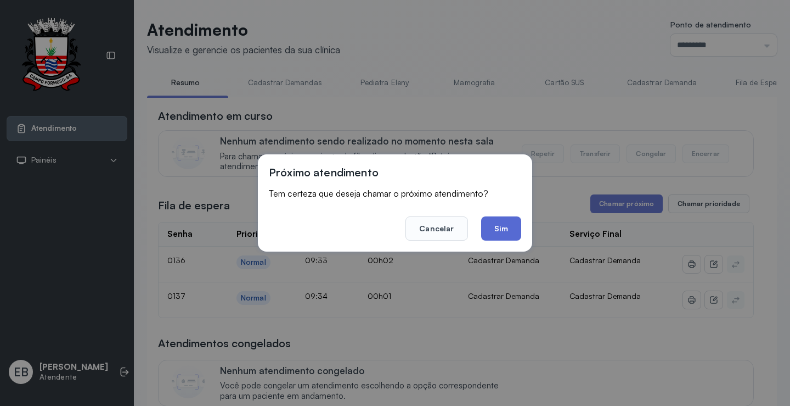
click at [503, 224] on button "Sim" at bounding box center [501, 228] width 40 height 24
